Goal: Transaction & Acquisition: Purchase product/service

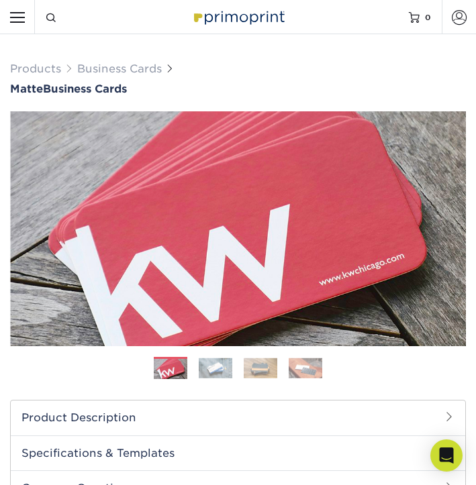
select select "2.00x3.50"
select select "0"
select select "3b5148f1-0588-4f88-a218-97bcfdce65c1"
select select "upload"
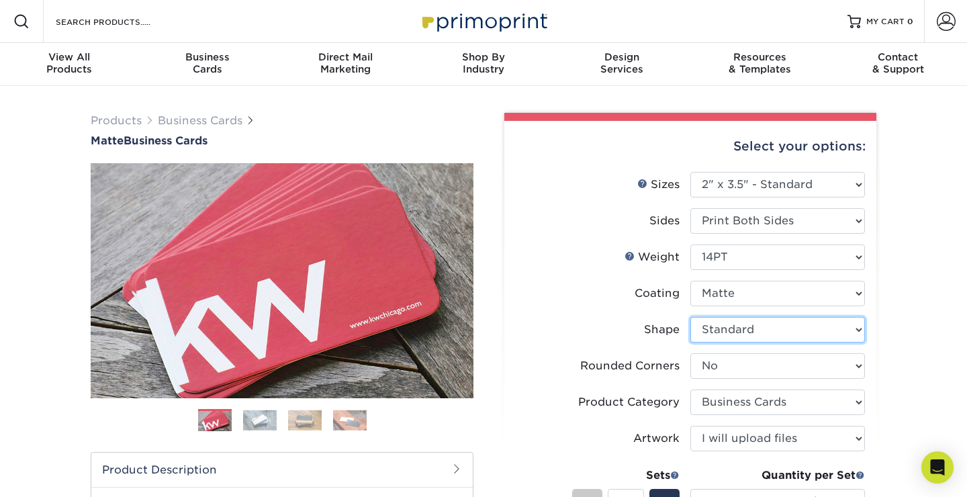
click at [475, 321] on select "Please Select Standard" at bounding box center [777, 330] width 175 height 26
click at [475, 317] on select "Please Select Standard" at bounding box center [777, 330] width 175 height 26
click at [475, 385] on li "Rounded Corners Please Select Yes - Round 2 Corners Yes - Round 4 Corners No" at bounding box center [690, 371] width 349 height 36
click at [475, 377] on select "Please Select Yes - Round 2 Corners Yes - Round 4 Corners No" at bounding box center [777, 366] width 175 height 26
select select "7672df9e-0e0a-464d-8e1f-920c575e4da3"
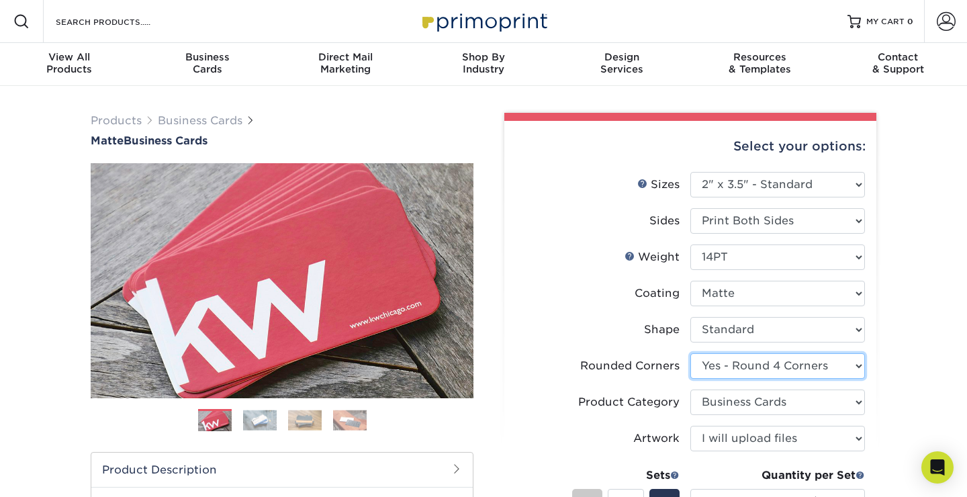
click at [475, 353] on select "Please Select Yes - Round 2 Corners Yes - Round 4 Corners No" at bounding box center [777, 366] width 175 height 26
select select "-1"
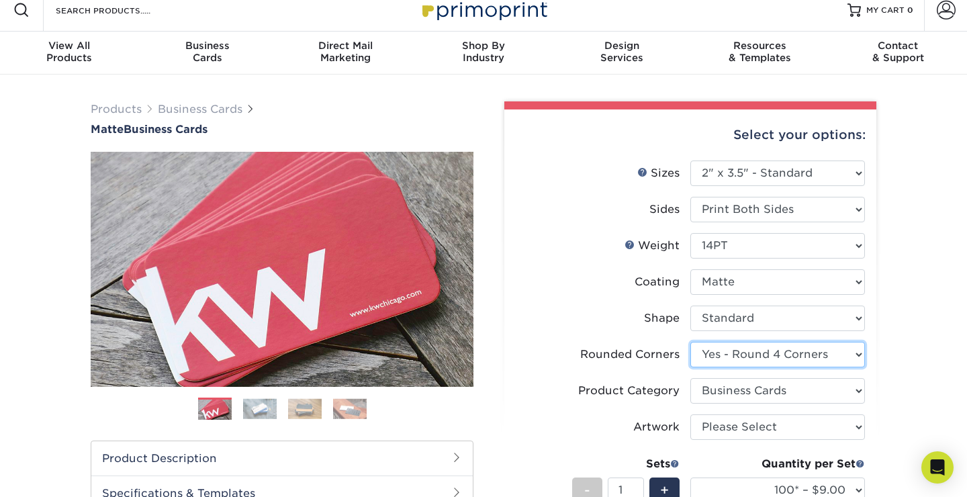
select select "-1"
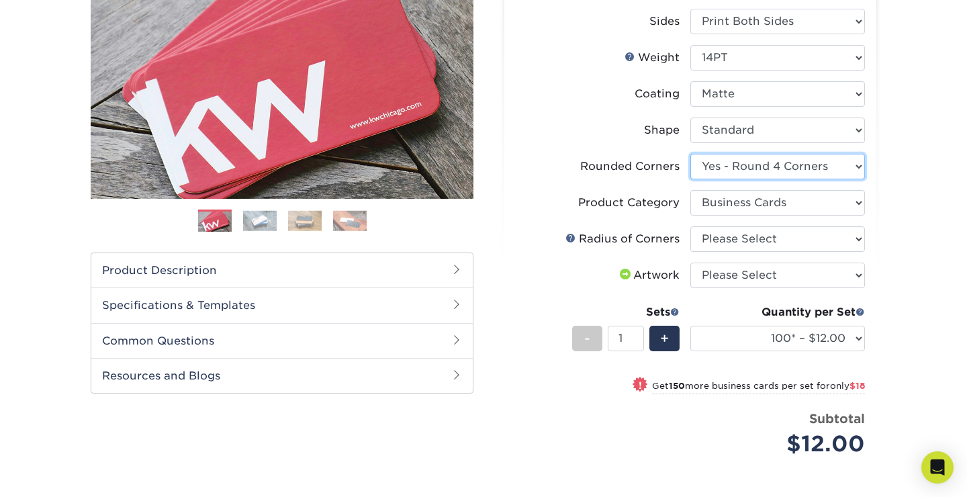
scroll to position [203, 0]
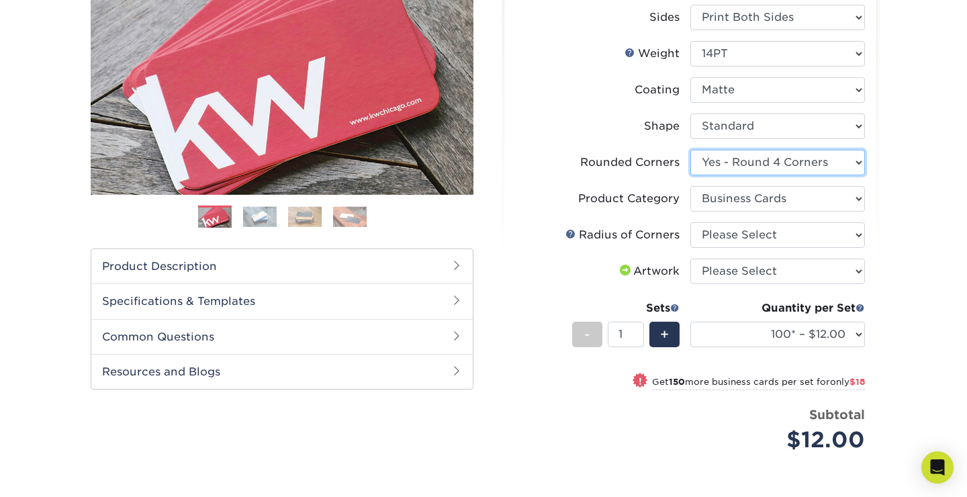
click at [475, 169] on select "Please Select Yes - Round 2 Corners Yes - Round 4 Corners No" at bounding box center [777, 163] width 175 height 26
select select "0"
click at [475, 150] on select "Please Select Yes - Round 2 Corners Yes - Round 4 Corners No" at bounding box center [777, 163] width 175 height 26
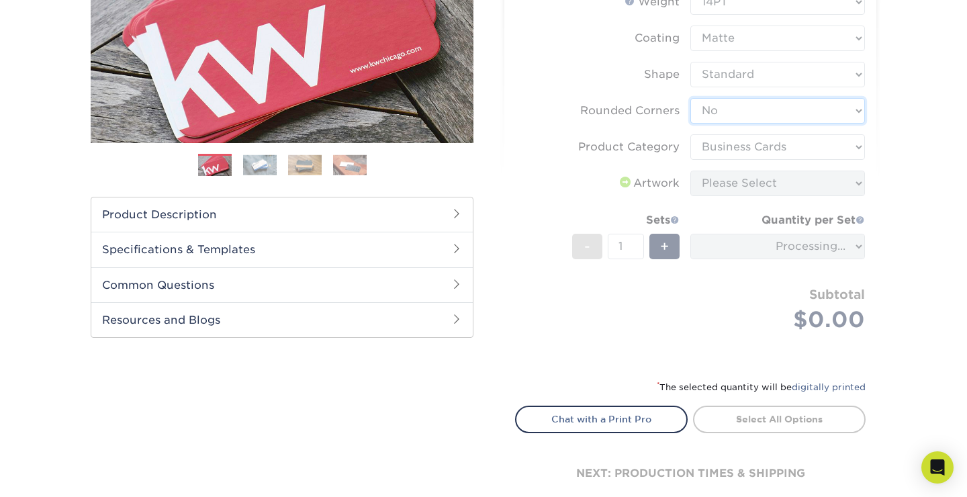
scroll to position [256, 0]
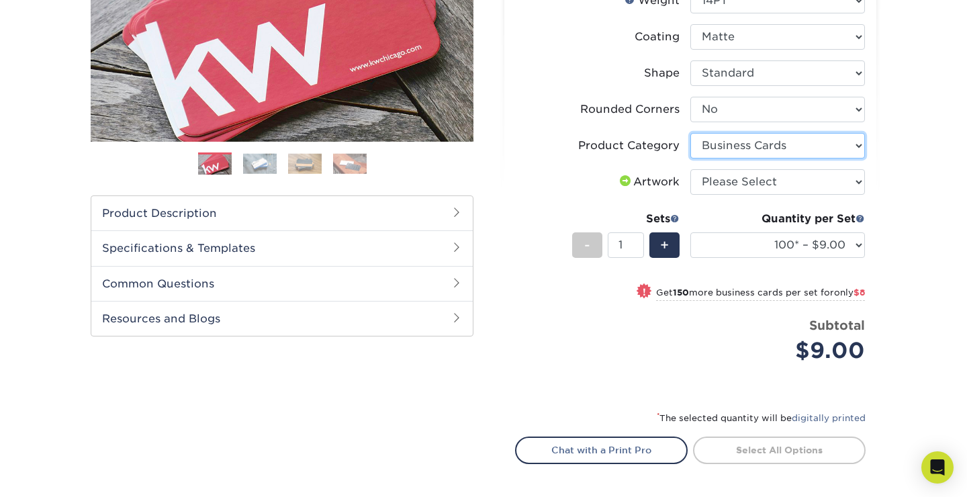
click at [475, 145] on select "Please Select Business Cards" at bounding box center [777, 146] width 175 height 26
click at [475, 133] on select "Please Select Business Cards" at bounding box center [777, 146] width 175 height 26
click at [475, 164] on li "Product Category Please Select Business Cards" at bounding box center [690, 151] width 349 height 36
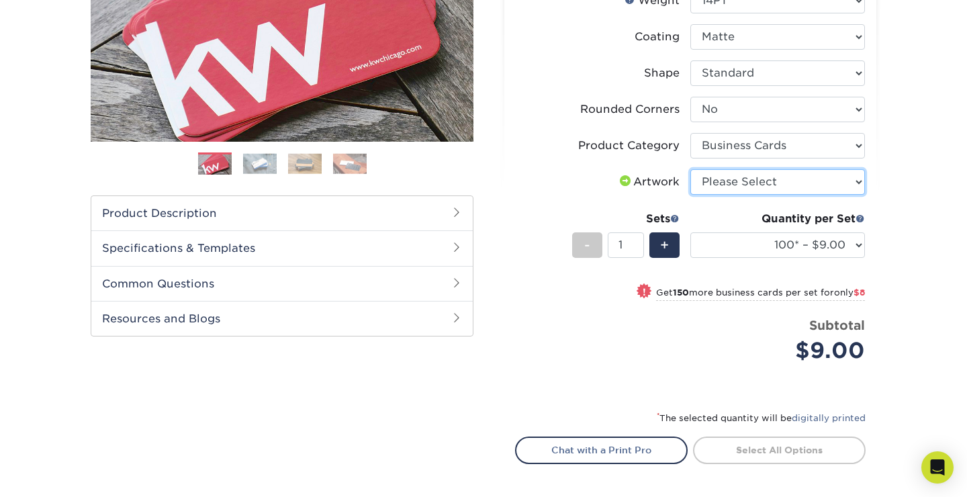
click at [475, 178] on select "Please Select I will upload files I need a design - $100" at bounding box center [777, 182] width 175 height 26
select select "upload"
click at [475, 169] on select "Please Select I will upload files I need a design - $100" at bounding box center [777, 182] width 175 height 26
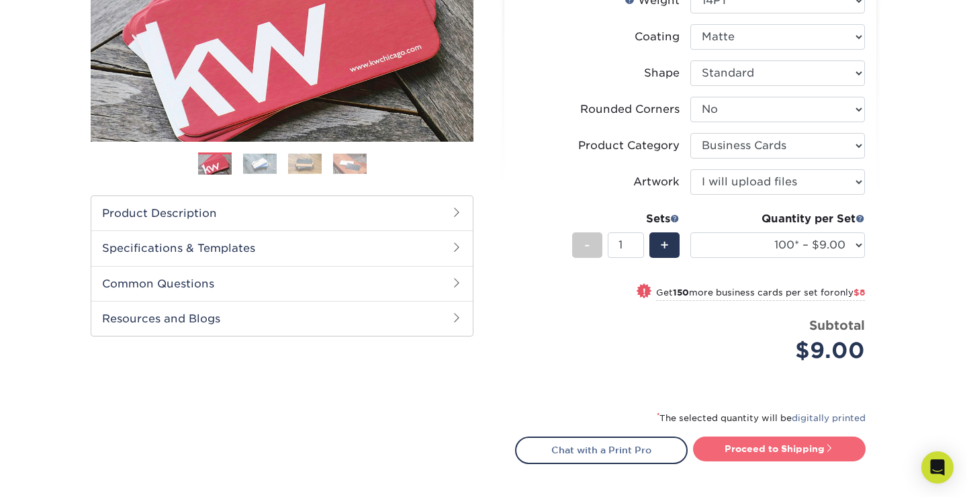
click at [475, 459] on link "Proceed to Shipping" at bounding box center [779, 448] width 173 height 24
type input "Set 1"
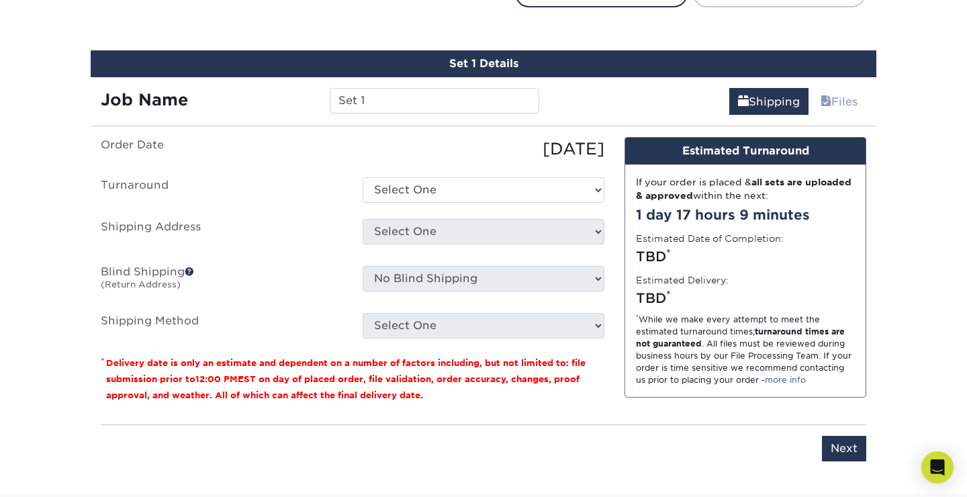
scroll to position [729, 0]
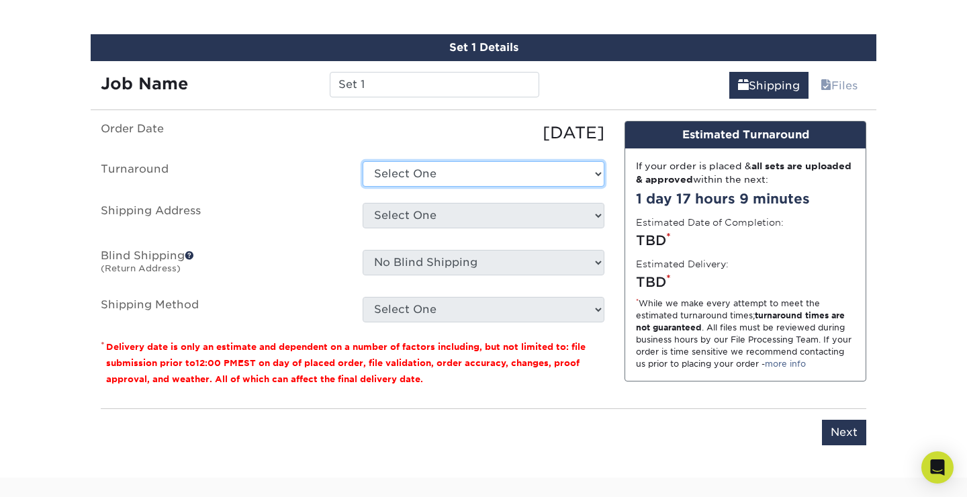
click at [475, 171] on select "Select One 2-4 Business Days 2 Day Next Business Day" at bounding box center [484, 174] width 242 height 26
select select "e6dc3f44-811f-4023-acdf-8cd9144995fc"
click at [363, 161] on select "Select One 2-4 Business Days 2 Day Next Business Day" at bounding box center [484, 174] width 242 height 26
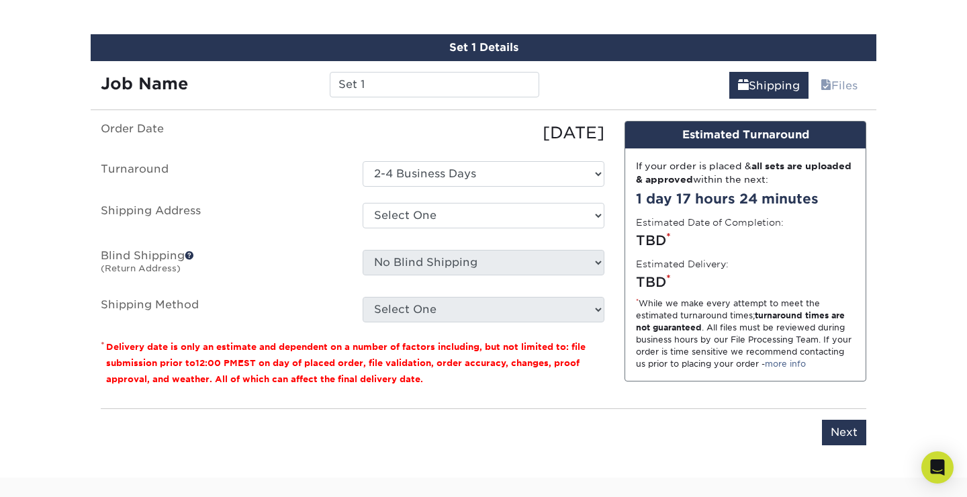
click at [475, 199] on ul "Order Date [DATE] [GEOGRAPHIC_DATA] Select One 2-4 Business Days 2 Day Next Bus…" at bounding box center [353, 221] width 504 height 201
click at [475, 218] on select "Select One + Add New Address - Login" at bounding box center [484, 216] width 242 height 26
select select "newaddress"
click at [363, 203] on select "Select One + Add New Address - Login" at bounding box center [484, 216] width 242 height 26
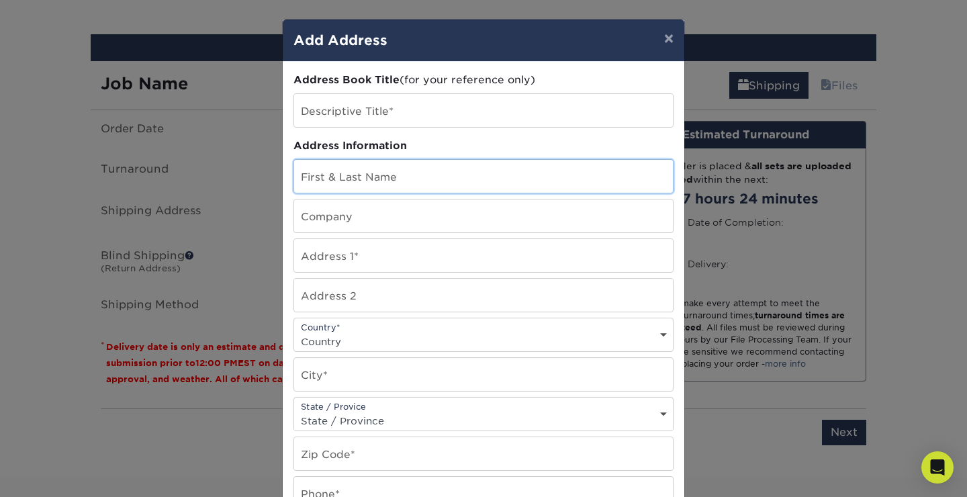
click at [455, 172] on input "text" at bounding box center [483, 176] width 379 height 33
type input "[PERSON_NAME] [PERSON_NAME]"
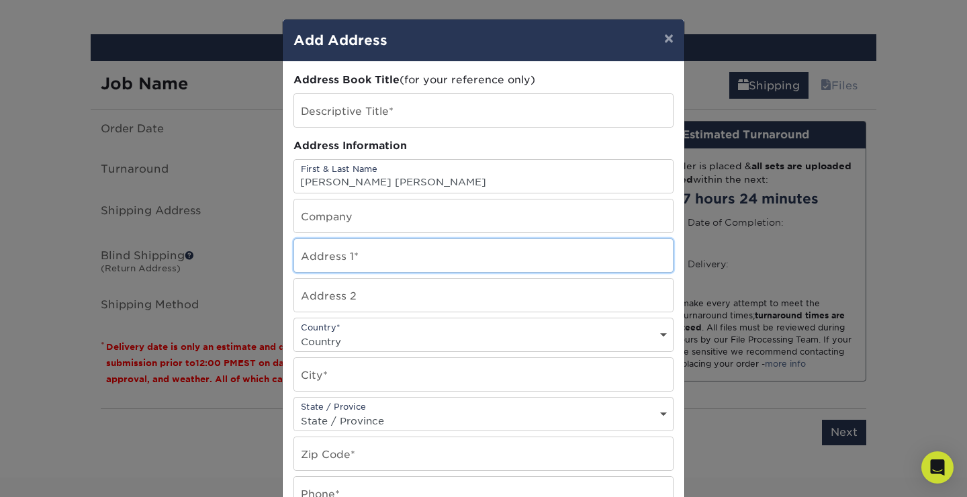
type input "[STREET_ADDRESS]"
select select "US"
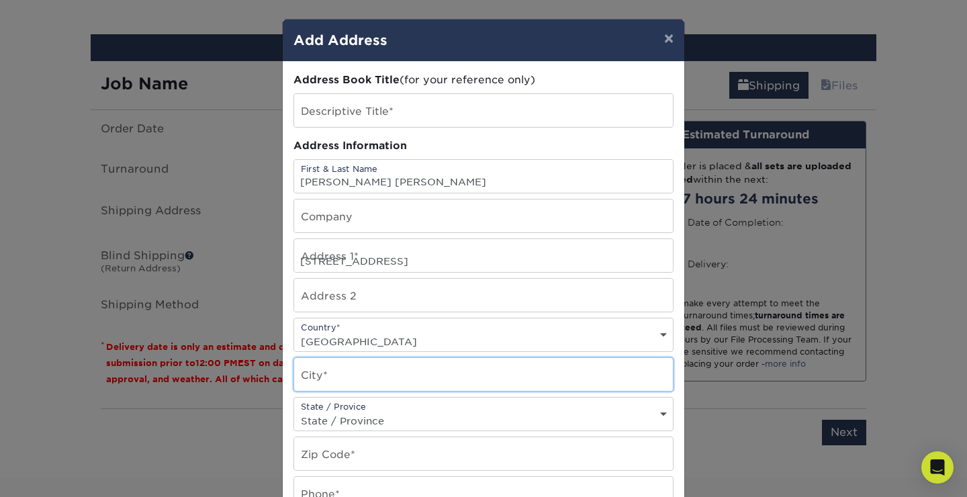
type input "[PERSON_NAME]"
select select "MI"
type input "49203"
type input "5174742444"
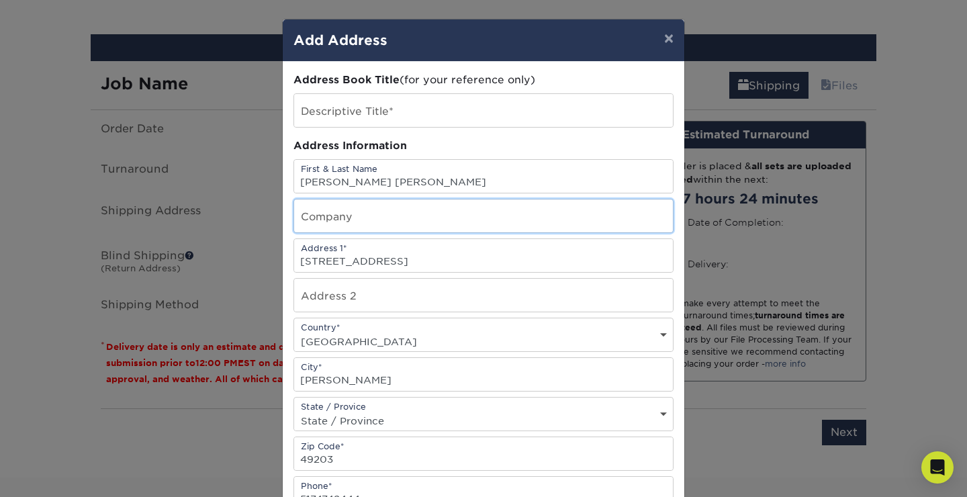
click at [438, 225] on input "text" at bounding box center [483, 215] width 379 height 33
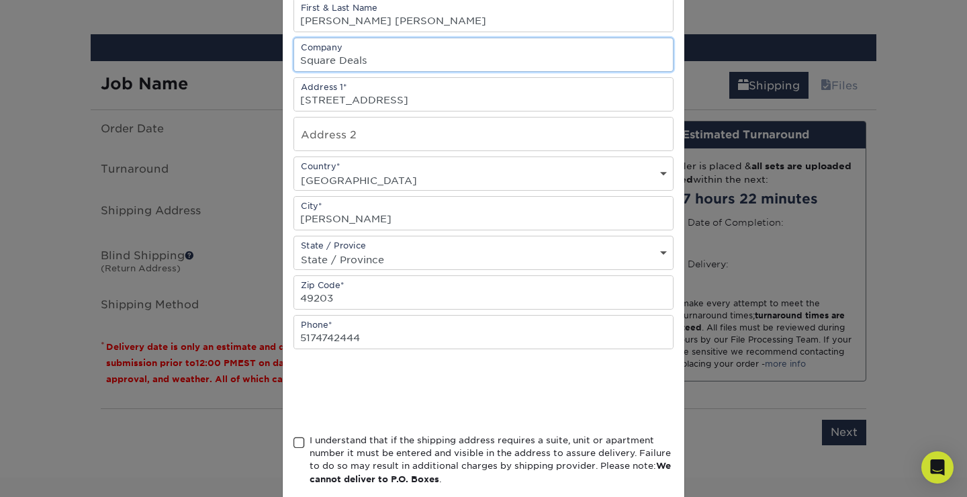
scroll to position [170, 0]
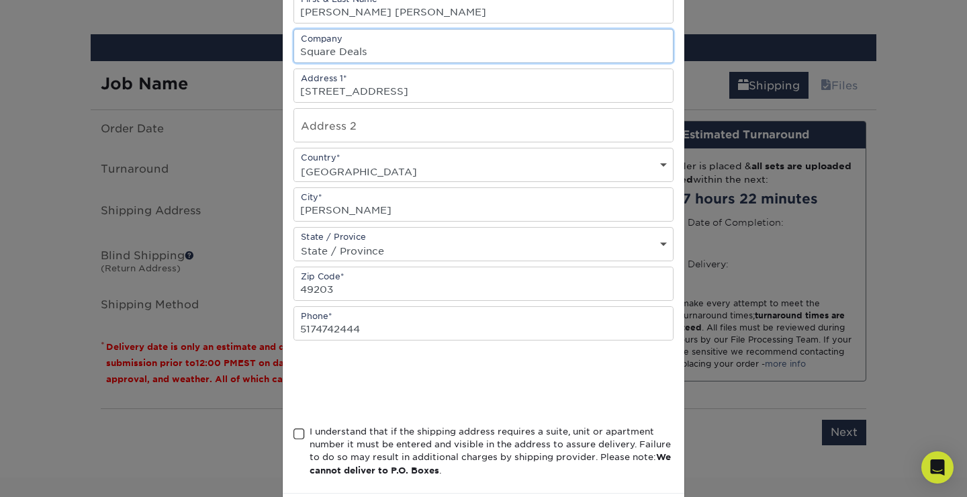
type input "Square Deals"
click at [295, 434] on span at bounding box center [298, 434] width 11 height 13
click at [0, 0] on input "I understand that if the shipping address requires a suite, unit or apartment n…" at bounding box center [0, 0] width 0 height 0
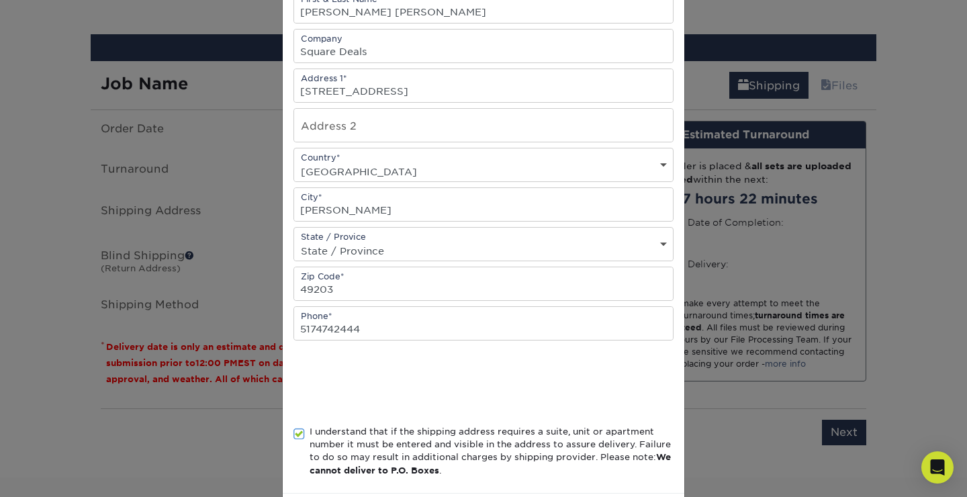
scroll to position [233, 0]
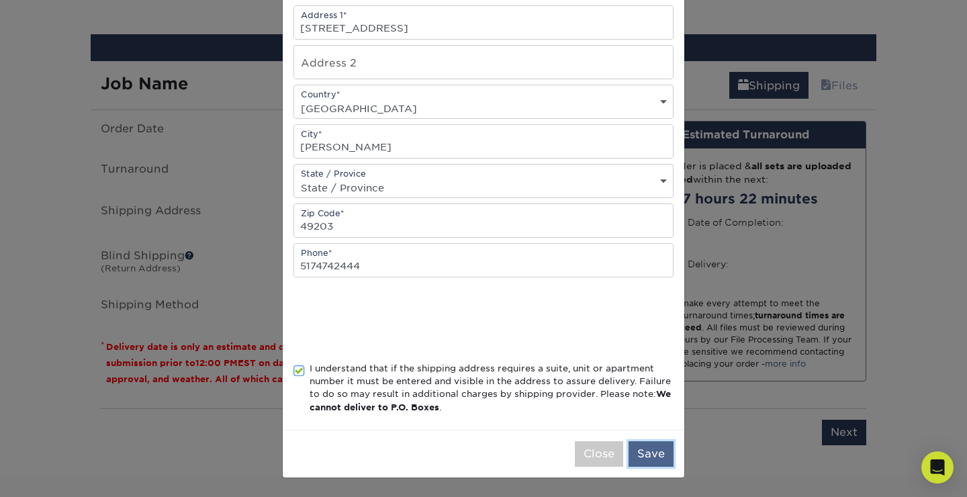
click at [475, 455] on button "Save" at bounding box center [650, 454] width 45 height 26
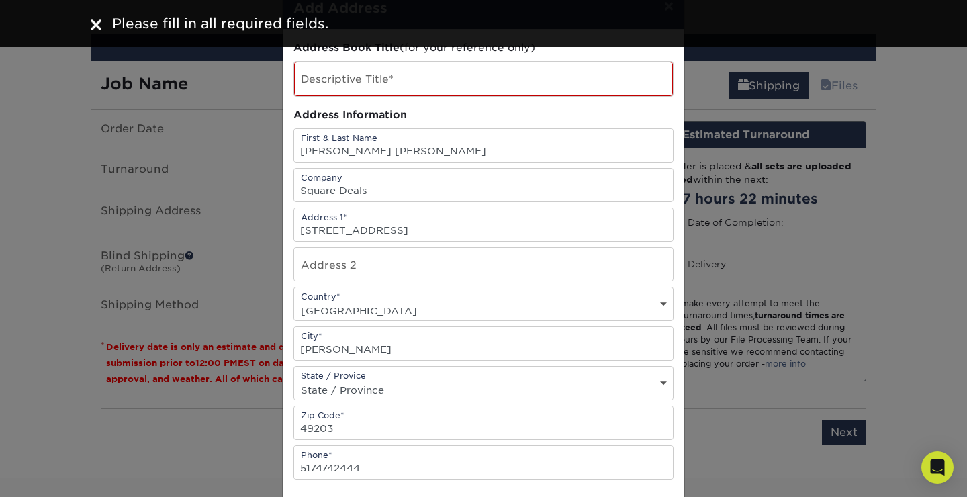
scroll to position [0, 0]
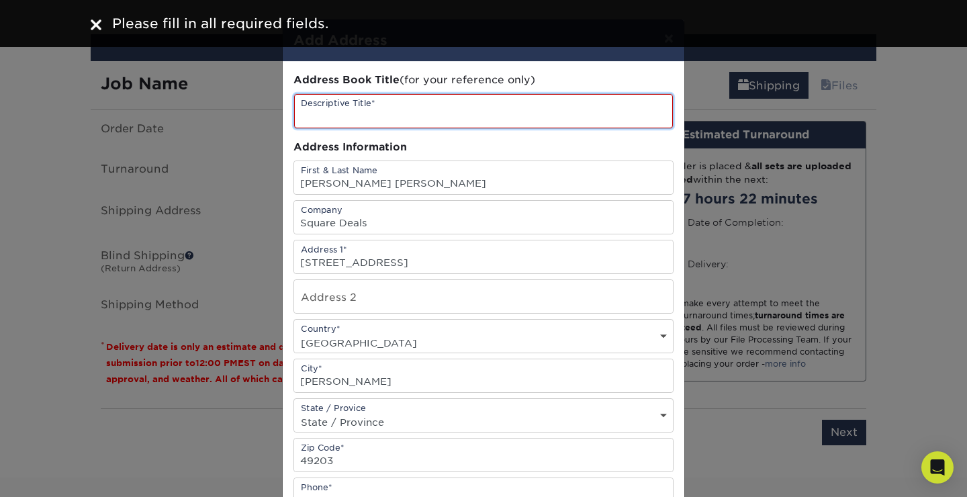
click at [475, 112] on input "text" at bounding box center [483, 111] width 379 height 34
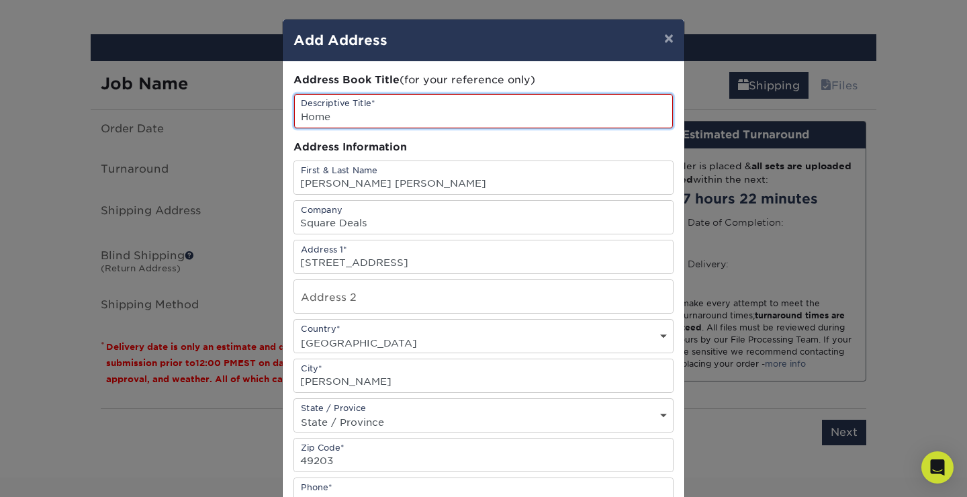
scroll to position [234, 0]
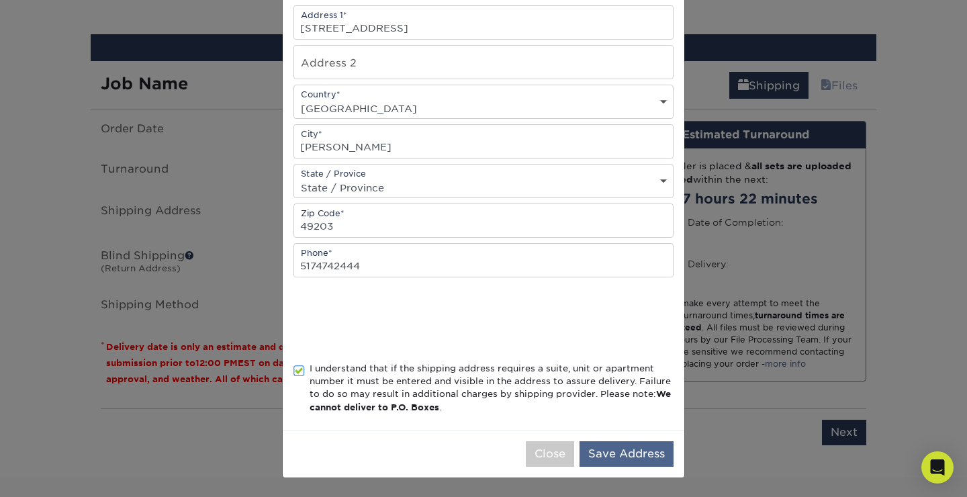
type input "Home"
click at [475, 460] on button "Save Address" at bounding box center [626, 454] width 94 height 26
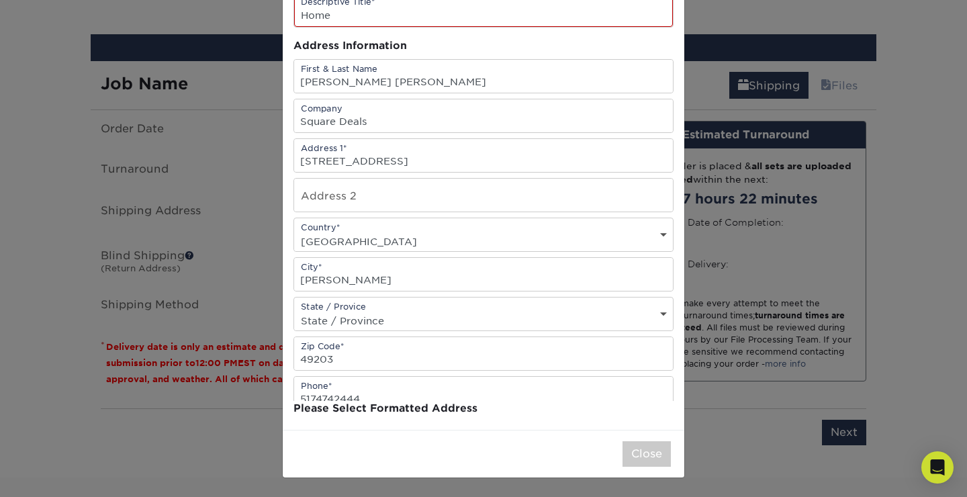
scroll to position [0, 0]
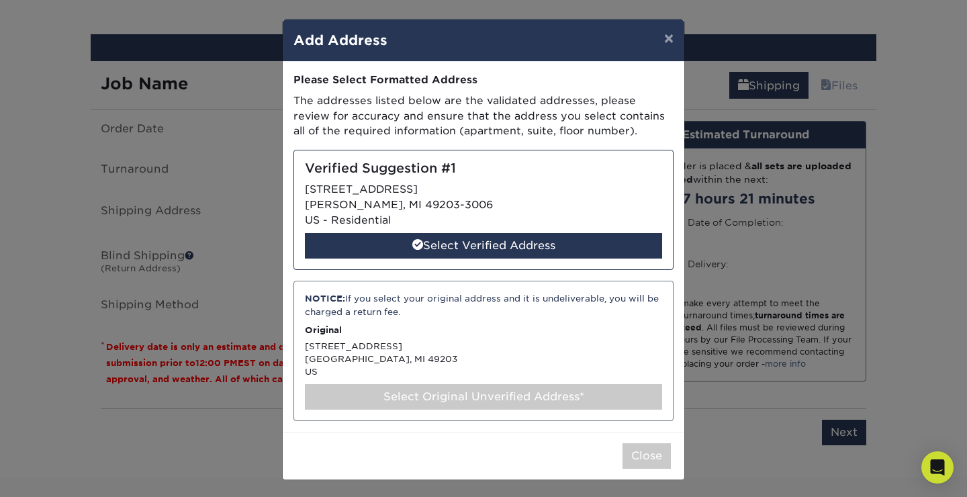
click at [475, 223] on div "Verified Suggestion #1 [STREET_ADDRESS][DEMOGRAPHIC_DATA] - Residential Select …" at bounding box center [483, 210] width 380 height 120
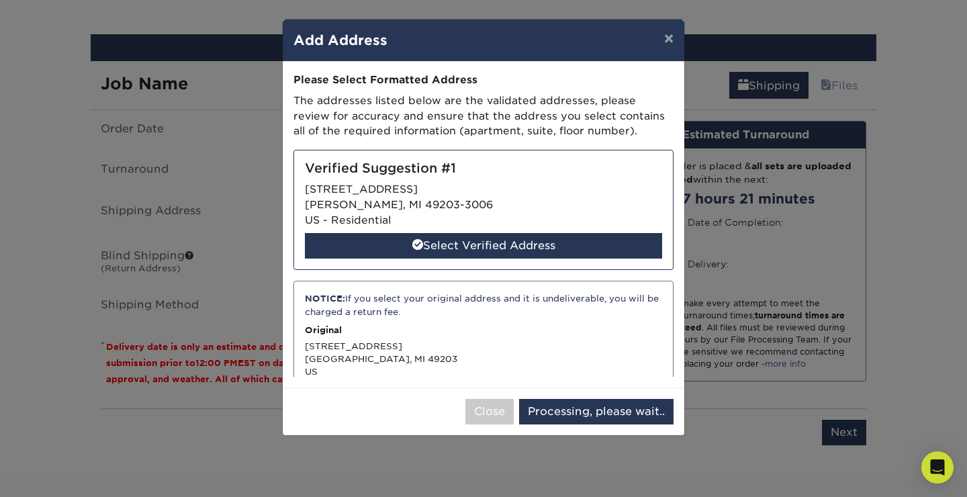
select select "286190"
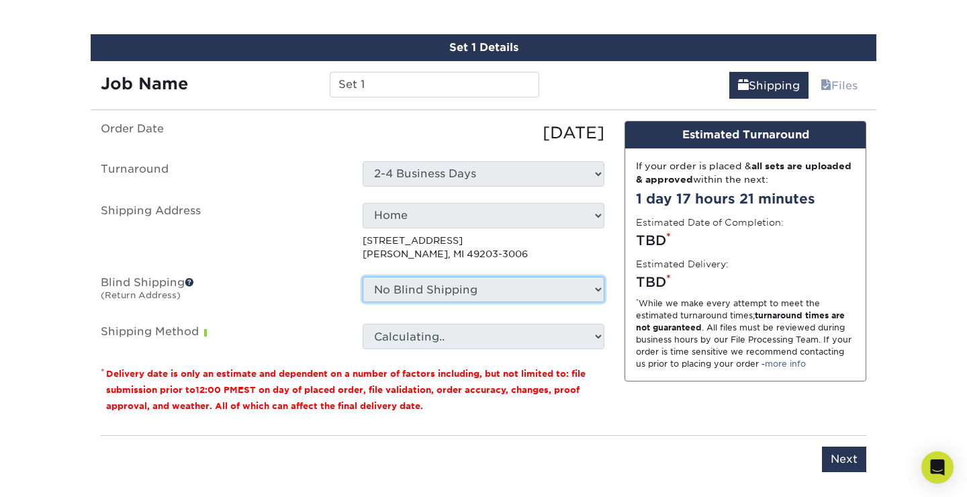
click at [475, 290] on select "No Blind Shipping + Add New Address" at bounding box center [484, 290] width 242 height 26
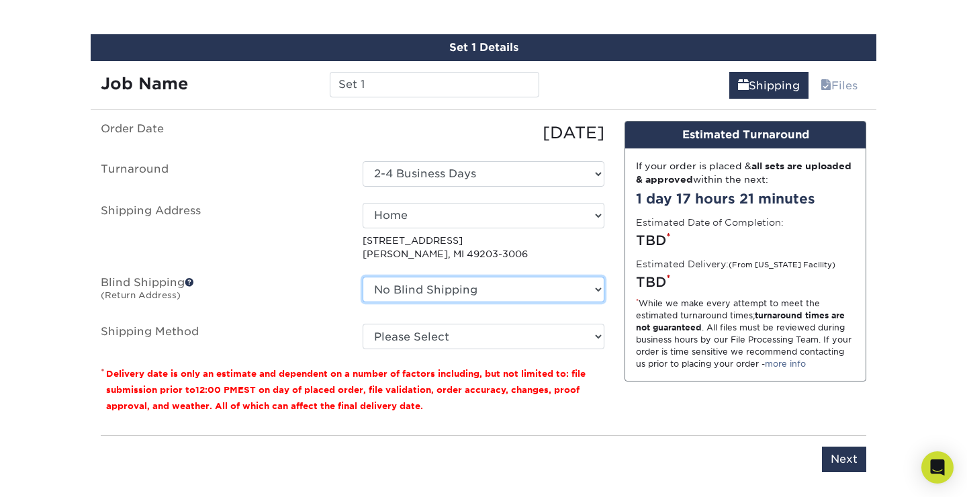
click at [363, 277] on select "No Blind Shipping + Add New Address" at bounding box center [484, 290] width 242 height 26
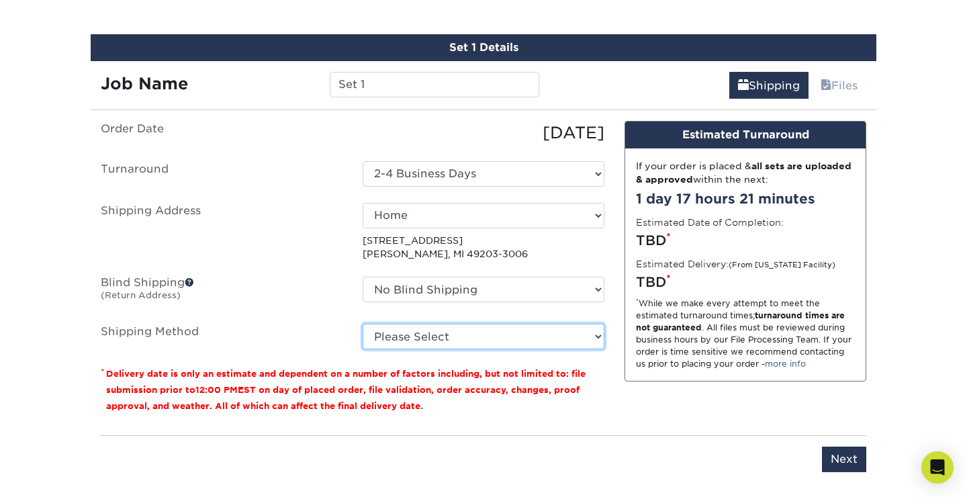
click at [475, 330] on select "Please Select Ground Shipping (+$7.84) 3 Day Shipping Service (+$20.06) 2 Day A…" at bounding box center [484, 337] width 242 height 26
select select "03"
click at [363, 324] on select "Please Select Ground Shipping (+$7.84) 3 Day Shipping Service (+$20.06) 2 Day A…" at bounding box center [484, 337] width 242 height 26
